Goal: Find specific page/section: Find specific page/section

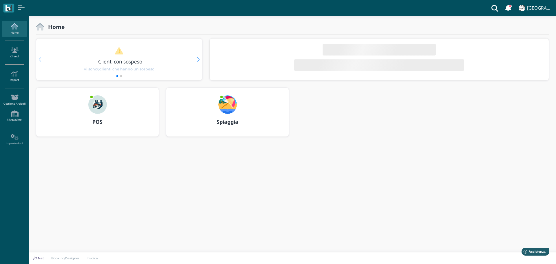
click at [228, 104] on img at bounding box center [227, 104] width 19 height 19
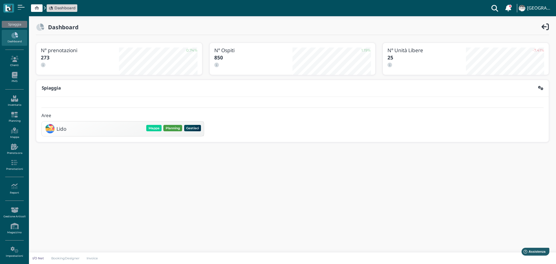
click at [173, 127] on button "Planning" at bounding box center [172, 128] width 19 height 6
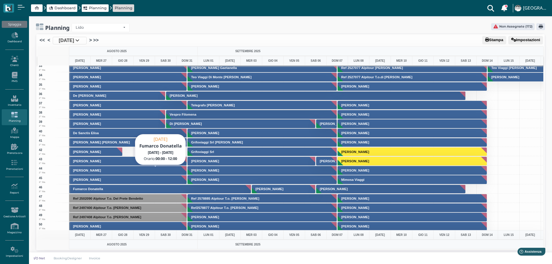
scroll to position [319, 0]
